Goal: Information Seeking & Learning: Learn about a topic

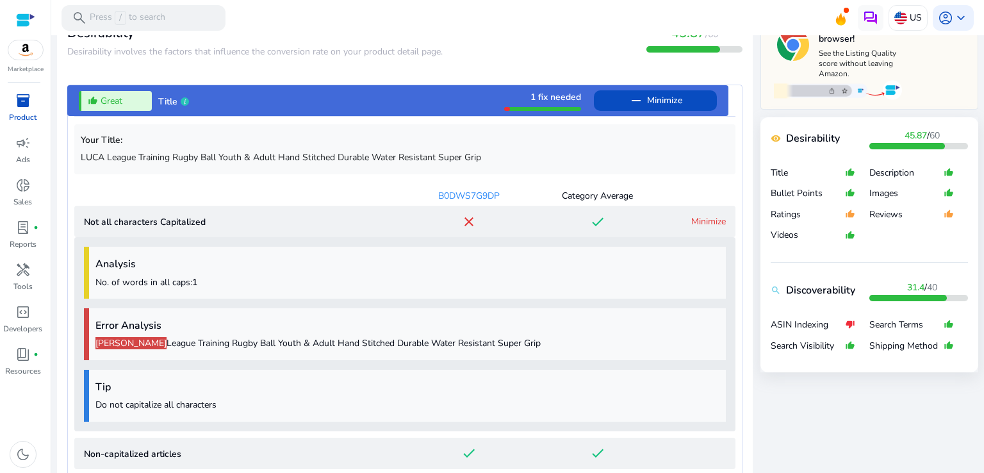
scroll to position [432, 0]
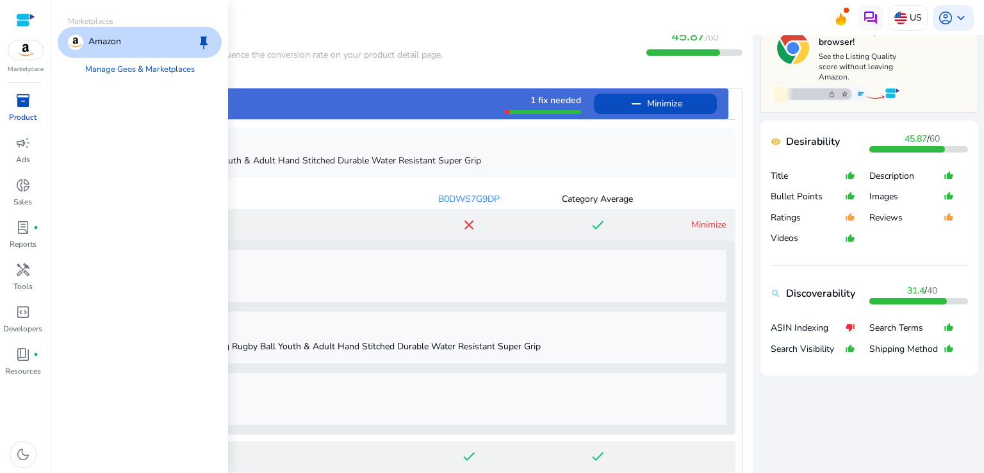
click at [29, 16] on div at bounding box center [25, 20] width 19 height 15
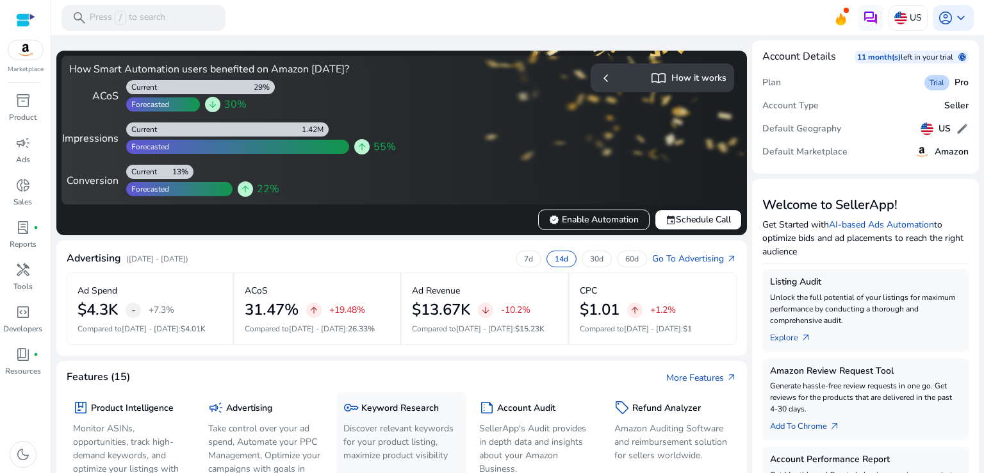
click at [397, 412] on h5 "Keyword Research" at bounding box center [399, 408] width 77 height 11
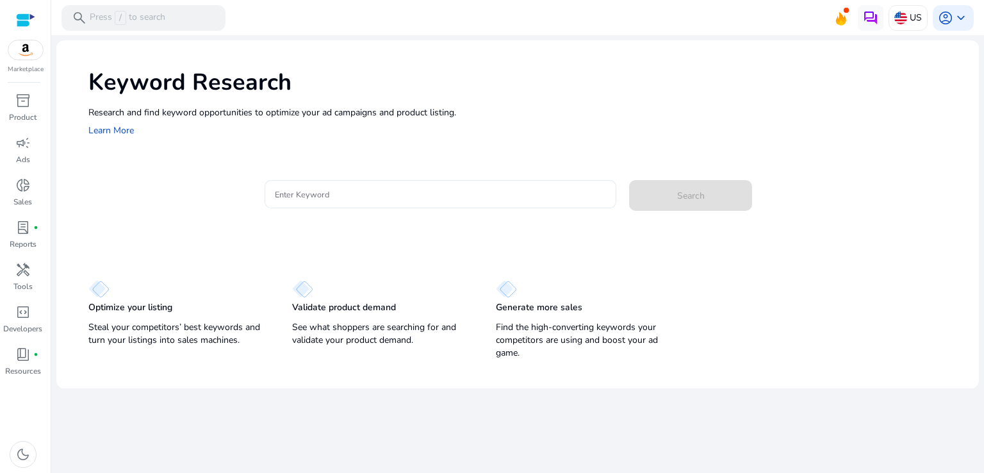
click at [394, 185] on div at bounding box center [441, 194] width 332 height 28
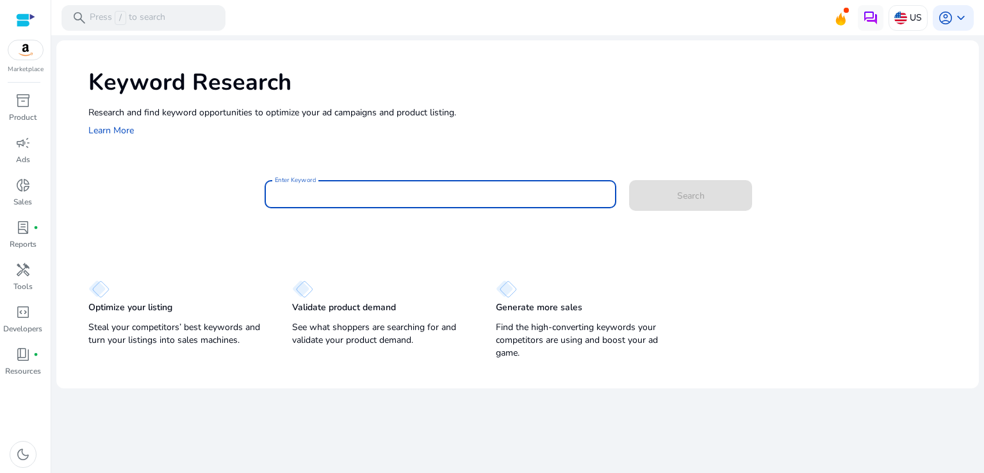
click at [386, 194] on input "Enter Keyword" at bounding box center [441, 194] width 332 height 14
paste input "**********"
type input "**********"
click at [629, 180] on button "Search" at bounding box center [690, 195] width 123 height 31
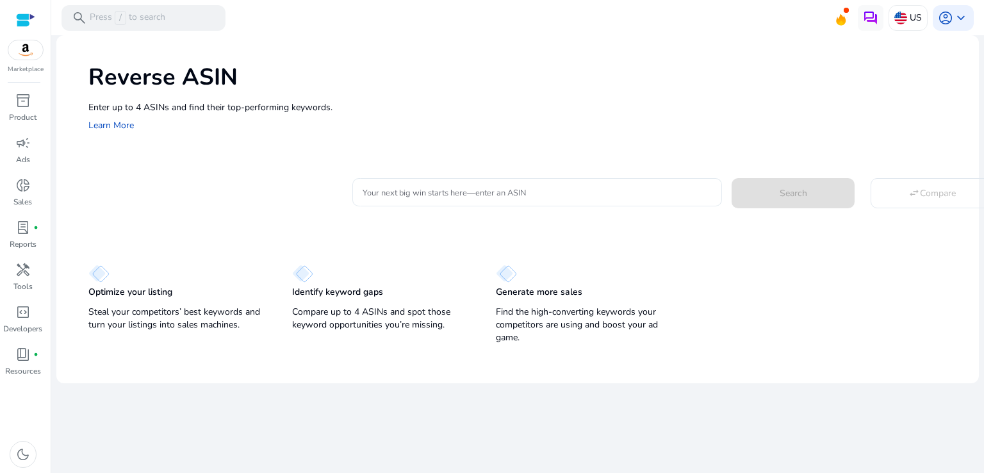
click at [386, 194] on input "Your next big win starts here—enter an ASIN" at bounding box center [536, 192] width 349 height 14
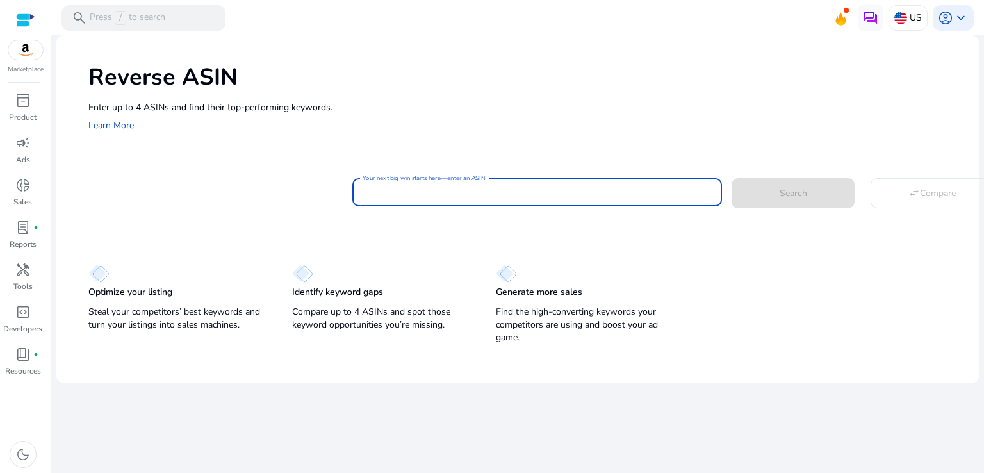
paste input "**********"
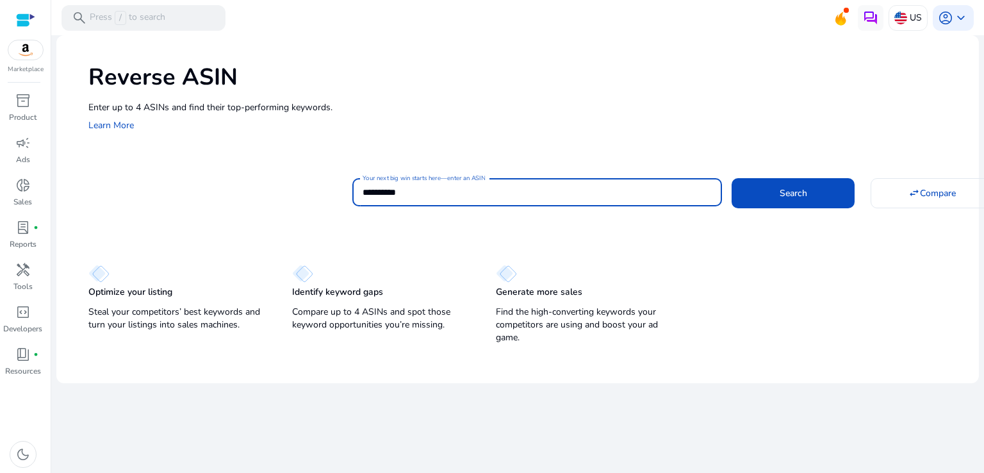
type input "**********"
click at [731, 178] on button "Search" at bounding box center [792, 192] width 123 height 29
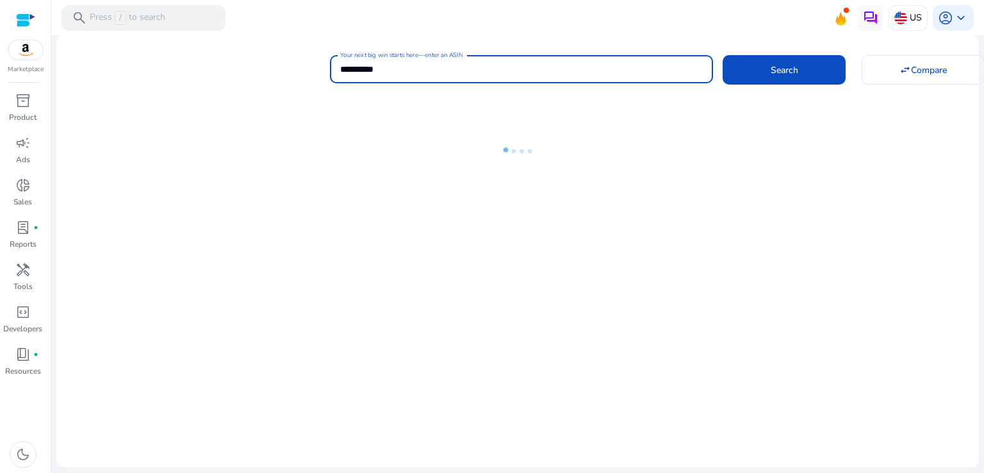
click at [722, 55] on button "Search" at bounding box center [783, 69] width 123 height 29
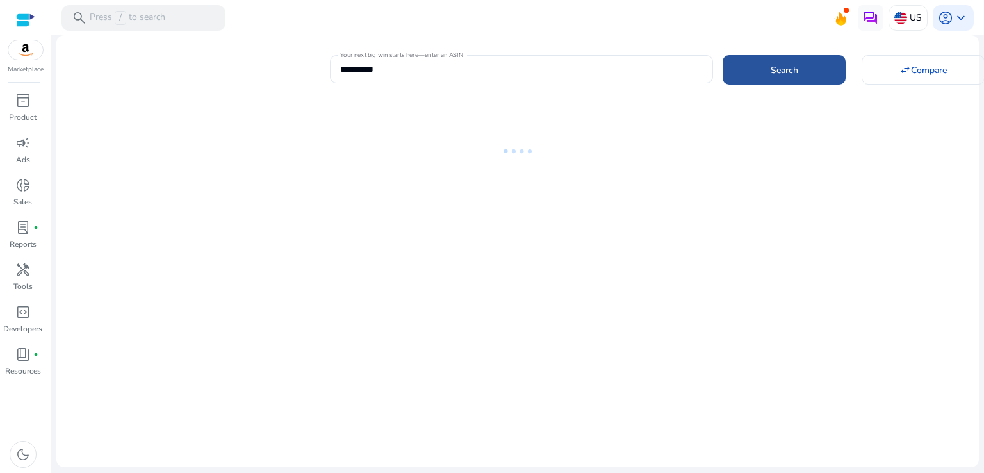
click at [761, 85] on span at bounding box center [783, 69] width 123 height 31
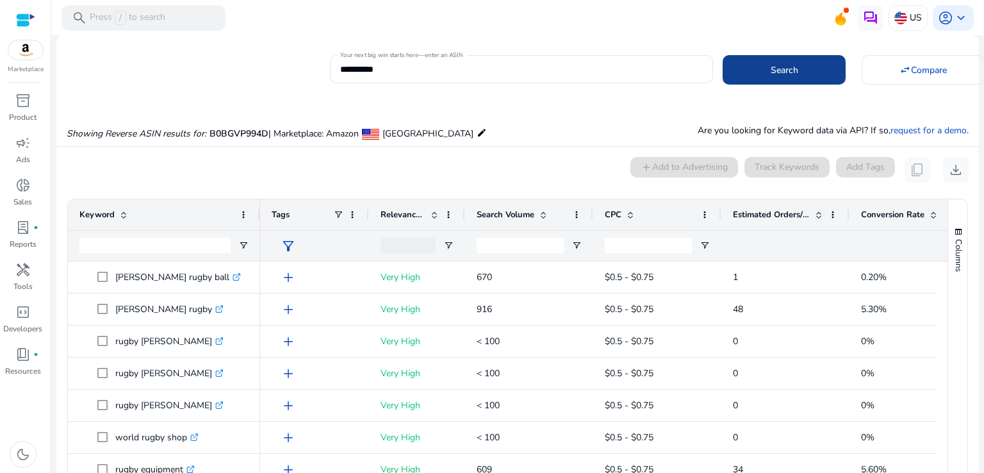
scroll to position [93, 0]
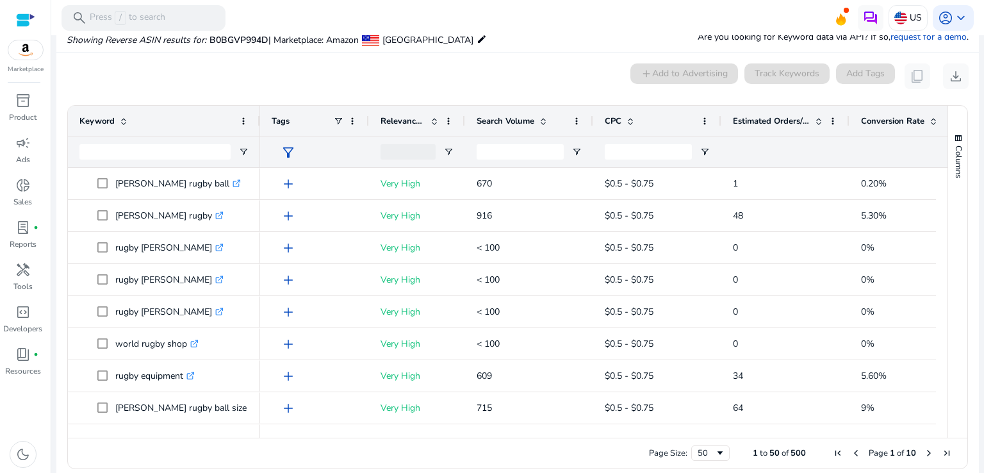
drag, startPoint x: 943, startPoint y: 203, endPoint x: 939, endPoint y: 229, distance: 25.9
click at [939, 229] on div "Keyword Tags Relevance Score CPC" at bounding box center [517, 272] width 899 height 332
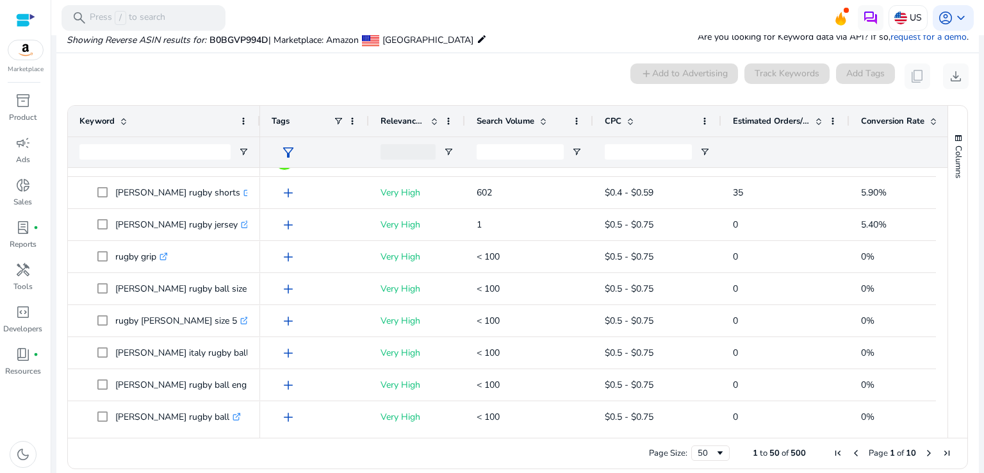
scroll to position [0, 0]
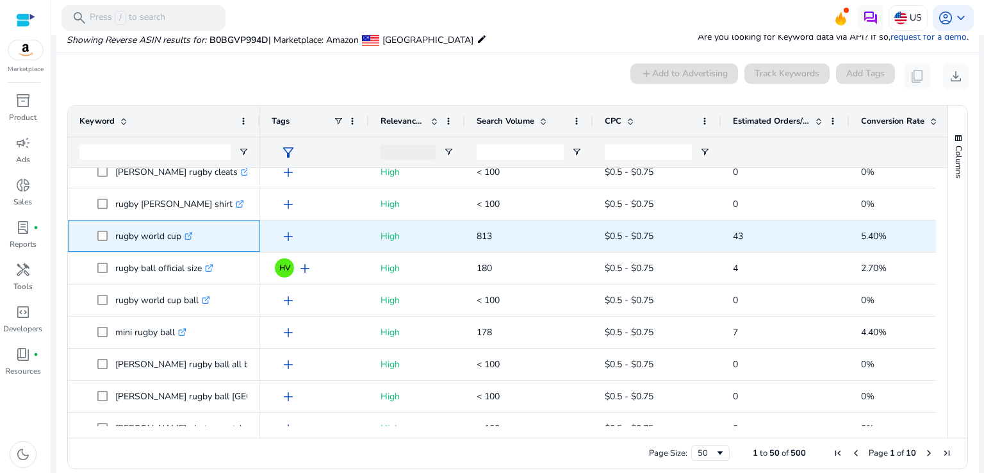
drag, startPoint x: 113, startPoint y: 236, endPoint x: 182, endPoint y: 235, distance: 69.2
click at [182, 235] on span "rugby world cup .st0{fill:#2c8af8}" at bounding box center [172, 236] width 151 height 26
copy span "rugby world cup"
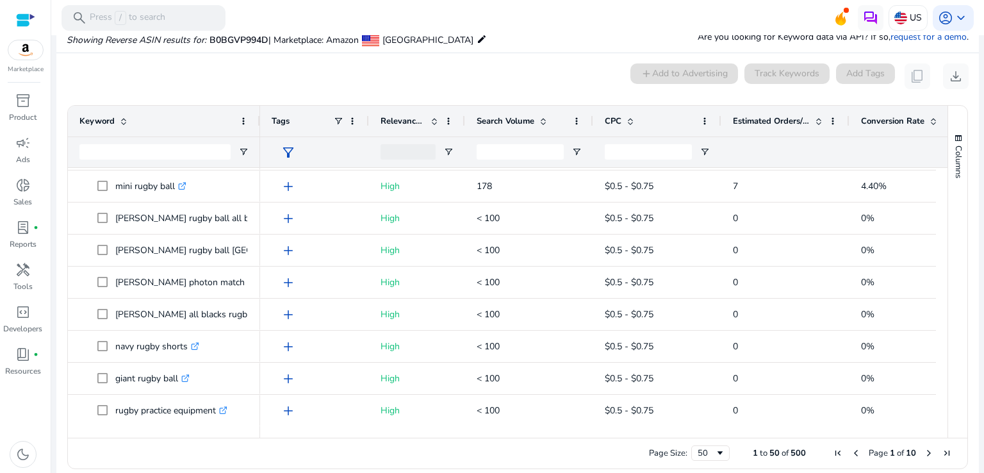
click at [917, 451] on span "Page 1 of 10" at bounding box center [892, 453] width 127 height 12
click at [925, 451] on span "Next Page" at bounding box center [928, 453] width 10 height 10
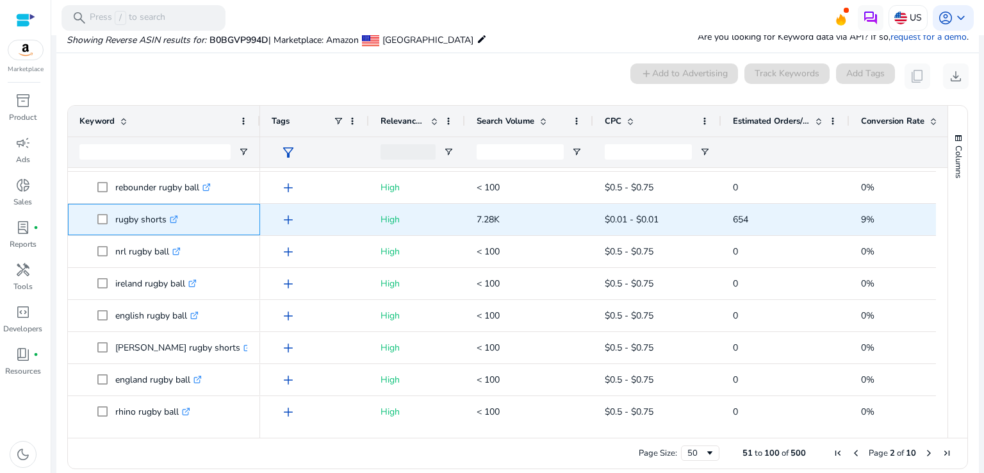
drag, startPoint x: 113, startPoint y: 218, endPoint x: 168, endPoint y: 218, distance: 54.4
click at [168, 218] on span "rugby shorts .st0{fill:#2c8af8}" at bounding box center [172, 219] width 151 height 26
copy span "rugby shorts"
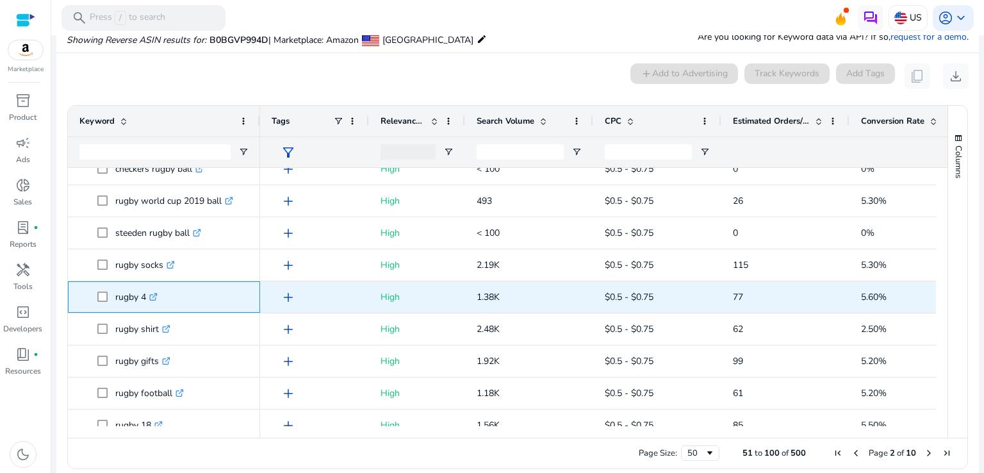
drag, startPoint x: 112, startPoint y: 296, endPoint x: 148, endPoint y: 298, distance: 35.9
click at [148, 298] on span "rugby 4 .st0{fill:#2c8af8}" at bounding box center [172, 297] width 151 height 26
copy span "rugby 4"
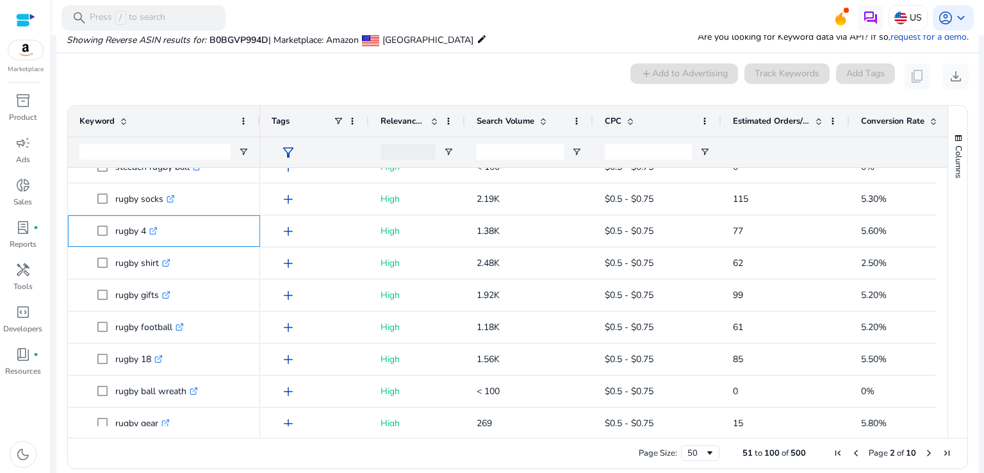
scroll to position [955, 0]
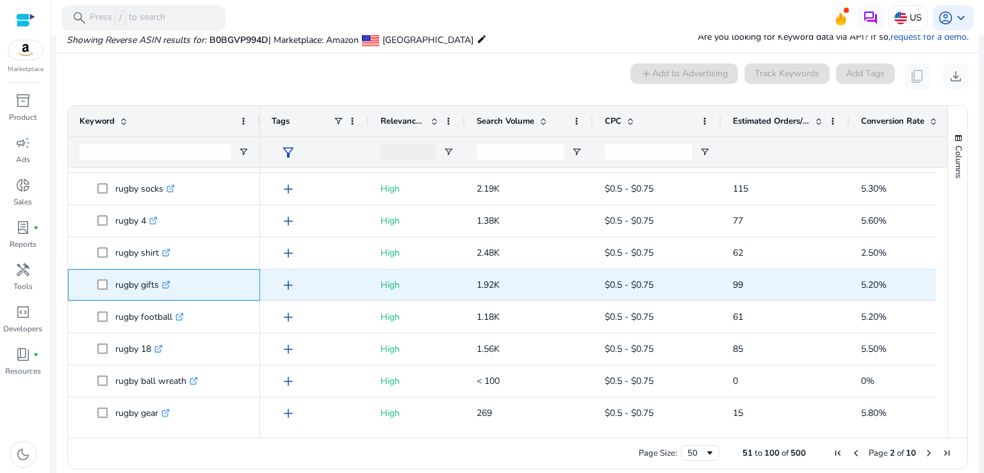
drag, startPoint x: 110, startPoint y: 286, endPoint x: 158, endPoint y: 284, distance: 47.4
click at [158, 284] on span "rugby gifts .st0{fill:#2c8af8}" at bounding box center [172, 285] width 151 height 26
copy span "rugby gifts"
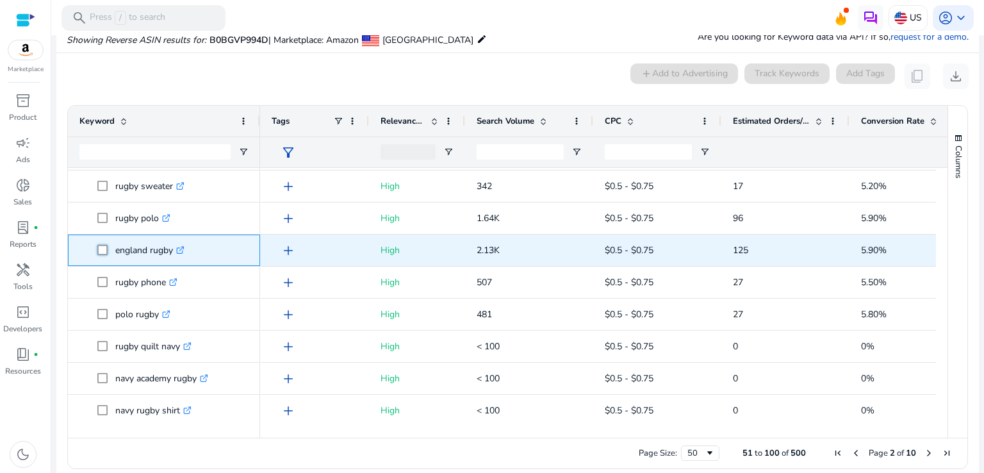
click at [171, 254] on span "england rugby .st0{fill:#2c8af8}" at bounding box center [172, 250] width 151 height 26
drag, startPoint x: 114, startPoint y: 252, endPoint x: 172, endPoint y: 249, distance: 57.7
click at [172, 249] on span "england rugby .st0{fill:#2c8af8}" at bounding box center [172, 250] width 151 height 26
copy span "england rugby"
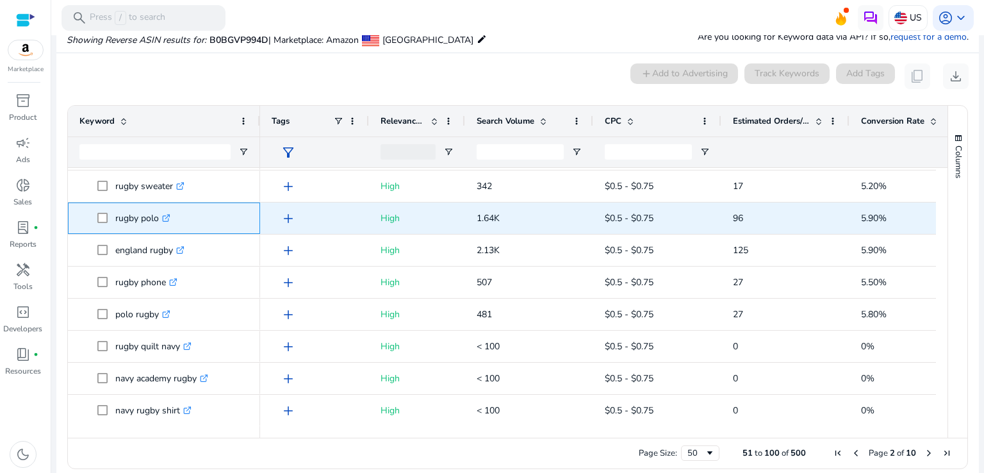
drag, startPoint x: 110, startPoint y: 215, endPoint x: 158, endPoint y: 218, distance: 47.5
click at [158, 218] on span "rugby polo .st0{fill:#2c8af8}" at bounding box center [172, 218] width 151 height 26
copy span "rugby polo"
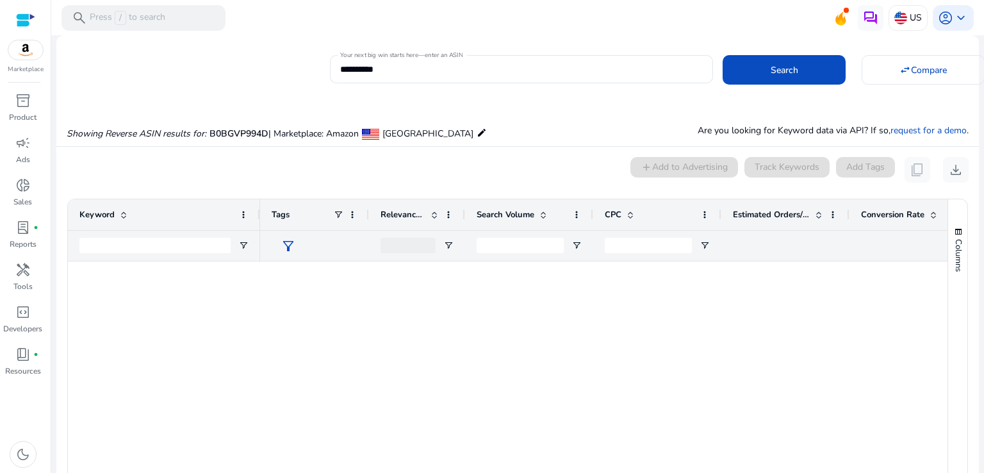
scroll to position [1342, 0]
